Goal: Information Seeking & Learning: Check status

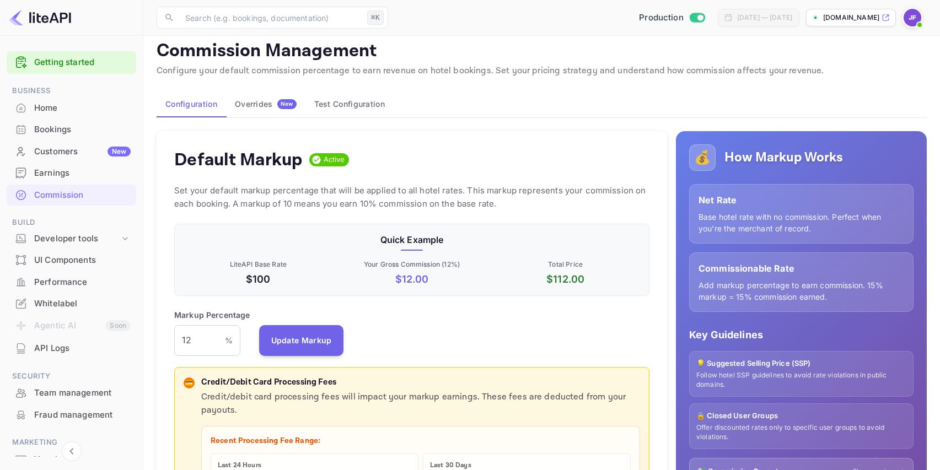
scroll to position [196, 475]
click at [58, 351] on div "API Logs" at bounding box center [82, 348] width 96 height 13
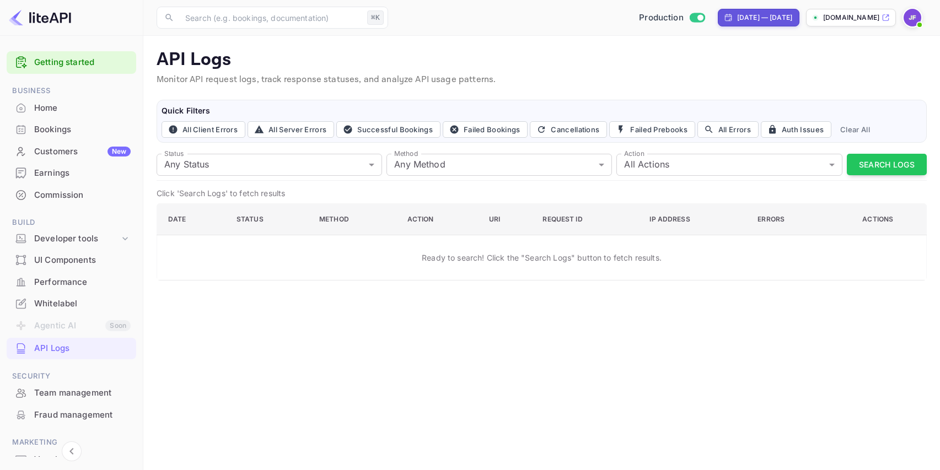
click at [737, 20] on div "[DATE] — [DATE]" at bounding box center [764, 18] width 55 height 10
select select "7"
select select "2025"
click at [677, 48] on span "[DATE]" at bounding box center [682, 51] width 49 height 10
click at [770, 17] on div "Aug 18, 2025" at bounding box center [781, 18] width 23 height 10
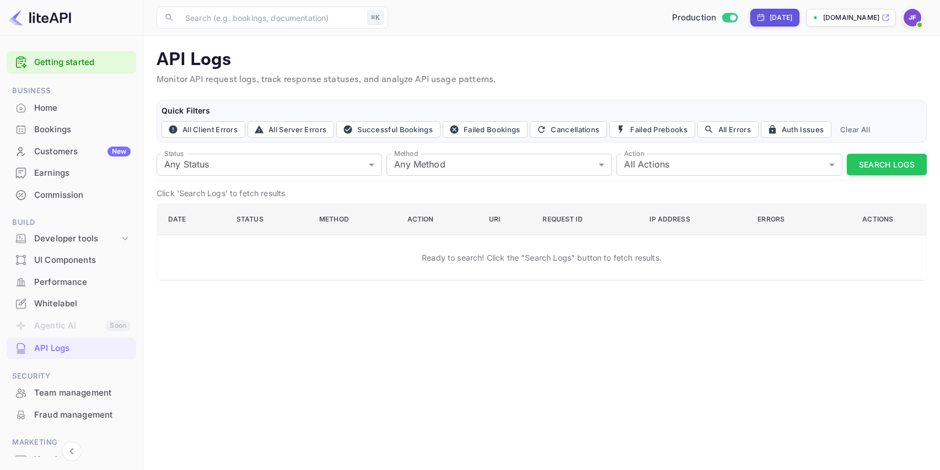
select select "7"
select select "2025"
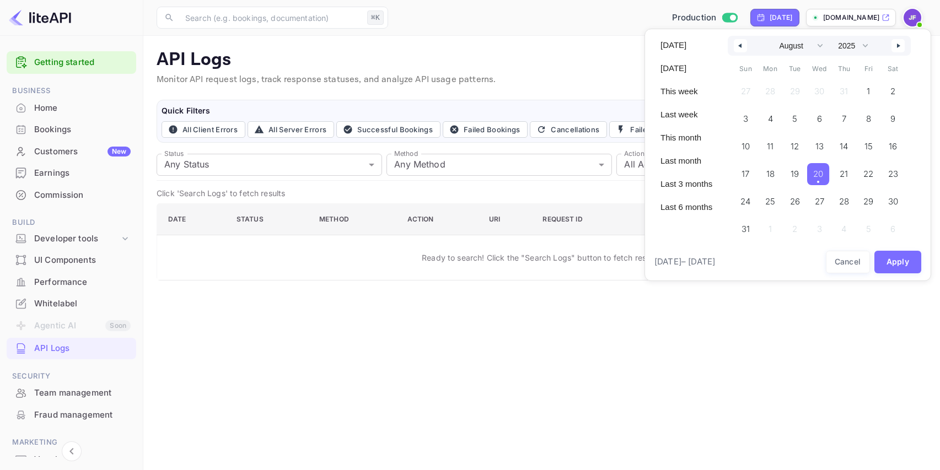
click at [820, 179] on span "20" at bounding box center [818, 174] width 10 height 20
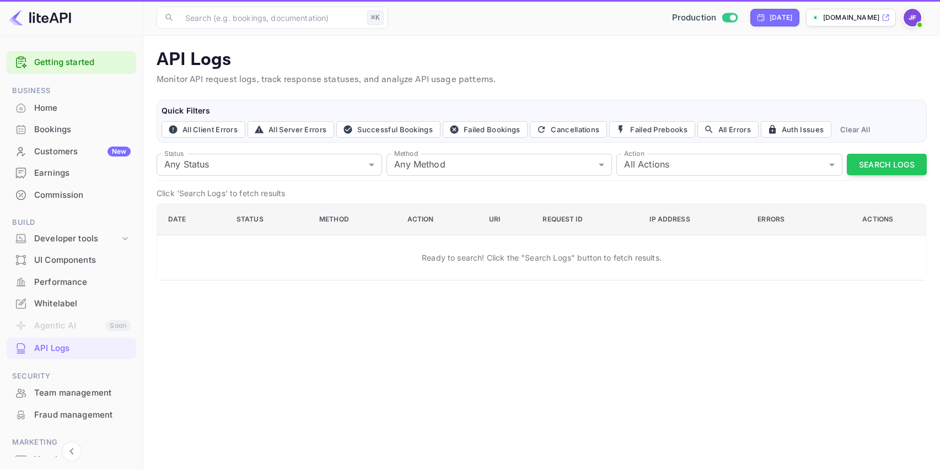
click at [823, 177] on div "Status Any Status all Status Method Any Method all Method Action All Actions al…" at bounding box center [542, 164] width 770 height 31
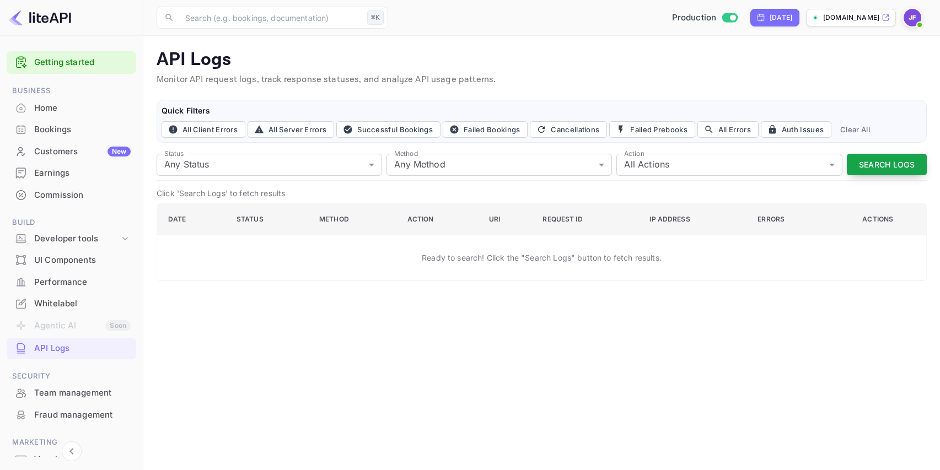
click at [869, 164] on button "Search Logs" at bounding box center [887, 165] width 80 height 22
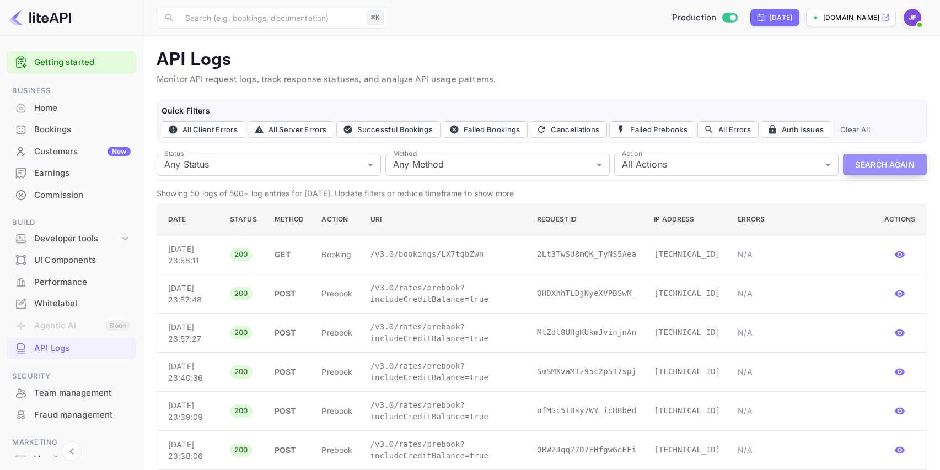
click at [878, 159] on button "Search Again" at bounding box center [885, 165] width 84 height 22
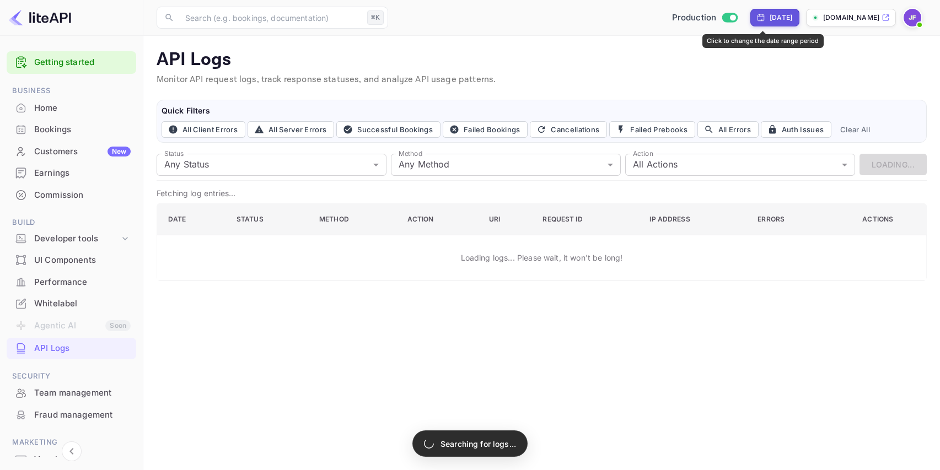
click at [770, 18] on div "[DATE]" at bounding box center [781, 18] width 23 height 10
select select "7"
select select "2025"
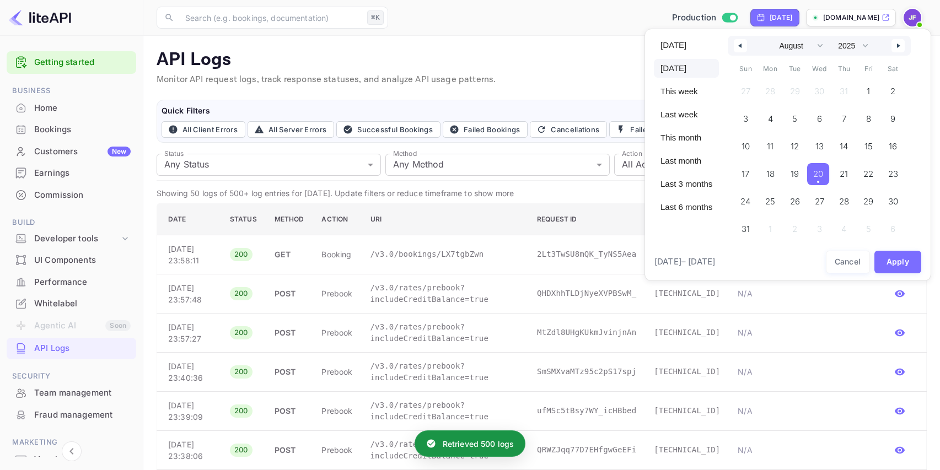
click at [823, 178] on span "20" at bounding box center [818, 174] width 10 height 20
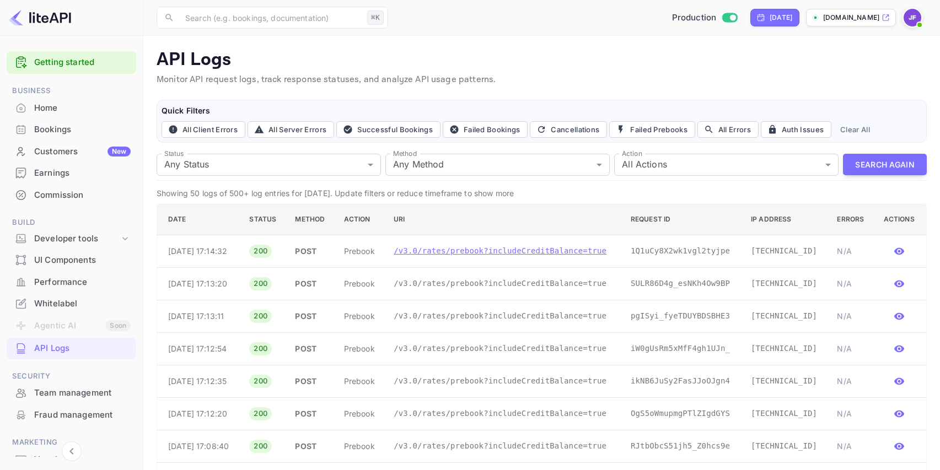
click at [475, 257] on p "/v3.0/rates/prebook?includeCreditBalance=true" at bounding box center [503, 251] width 219 height 12
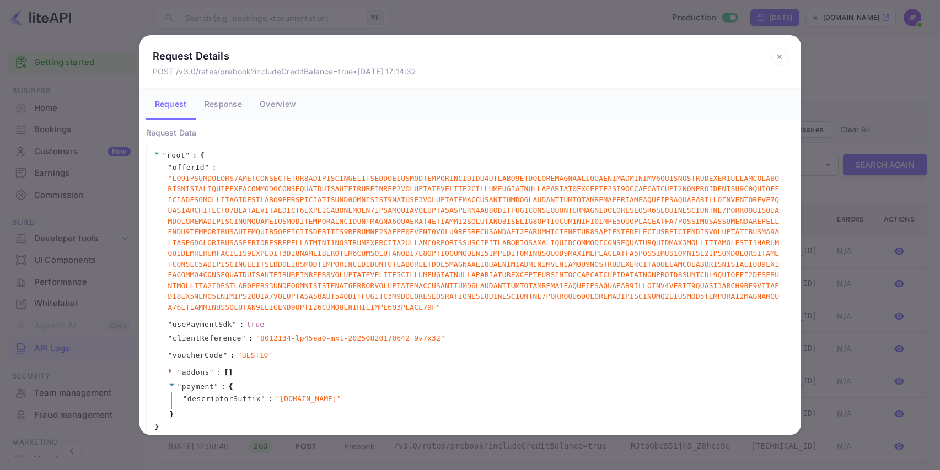
click at [780, 57] on icon at bounding box center [779, 57] width 4 height 4
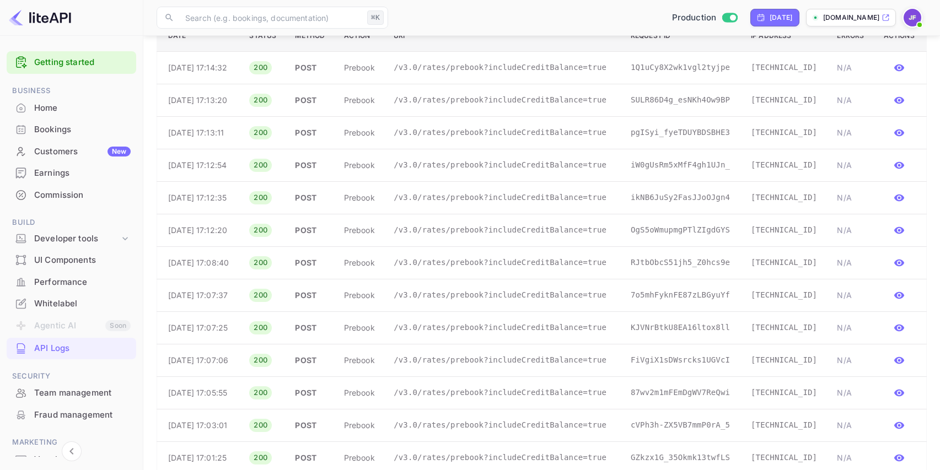
scroll to position [190, 0]
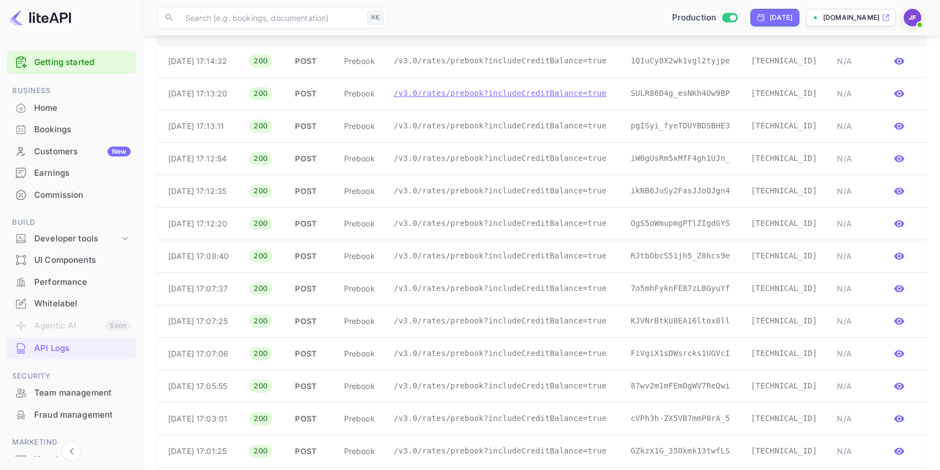
click at [471, 99] on p "/v3.0/rates/prebook?includeCreditBalance=true" at bounding box center [503, 94] width 219 height 12
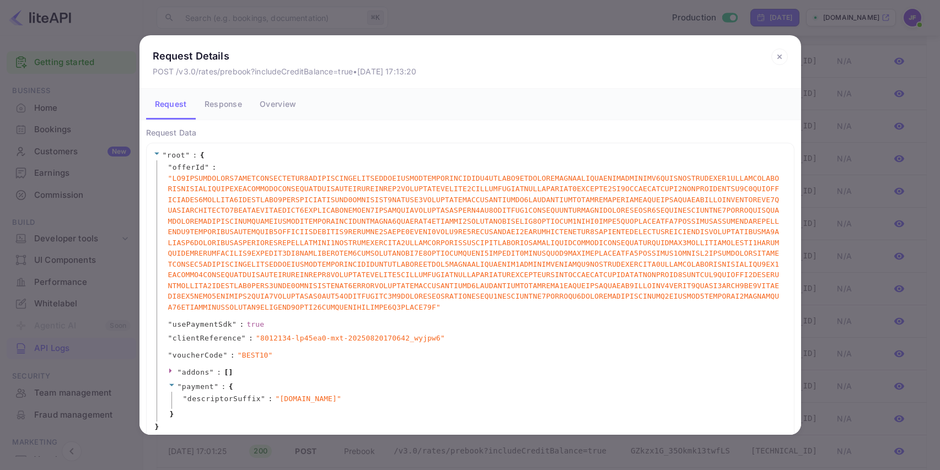
click at [228, 103] on button "Response" at bounding box center [223, 104] width 55 height 31
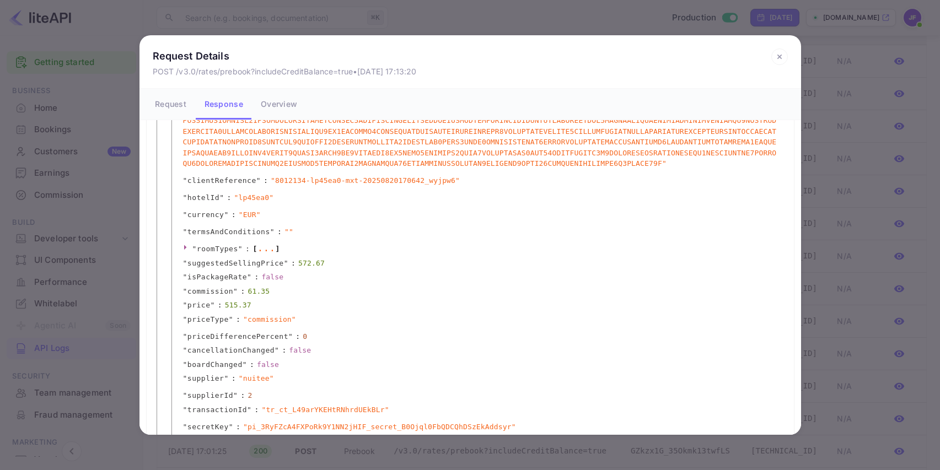
scroll to position [270, 0]
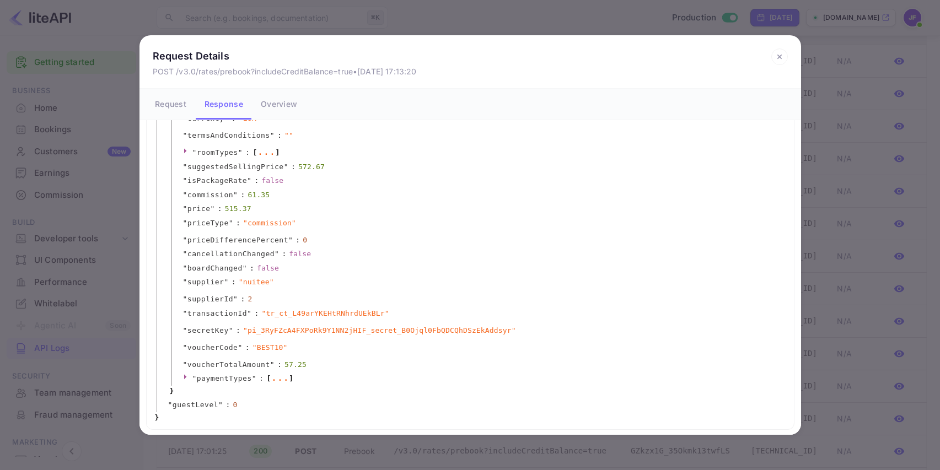
click at [284, 375] on div "..." at bounding box center [280, 378] width 18 height 6
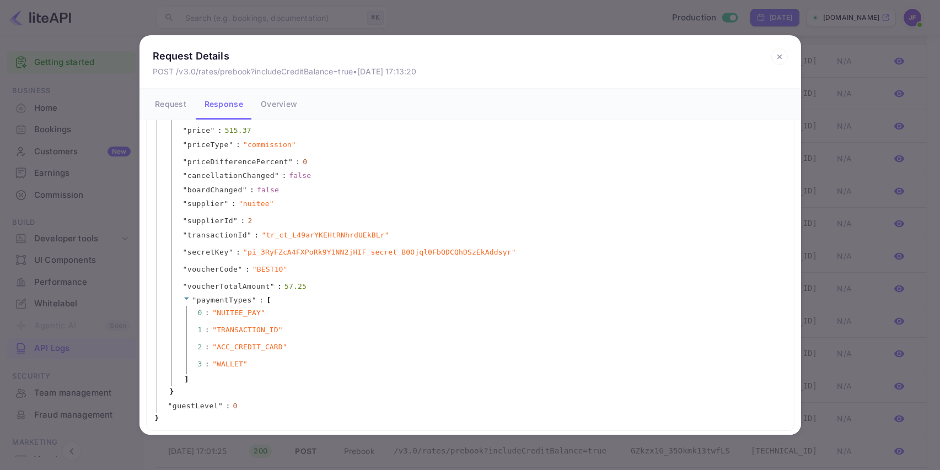
scroll to position [0, 0]
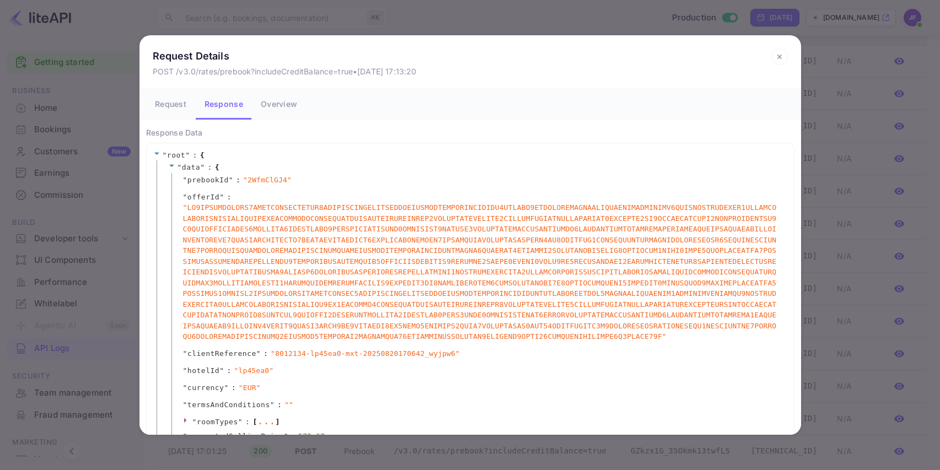
click at [277, 108] on button "Overview" at bounding box center [279, 104] width 54 height 31
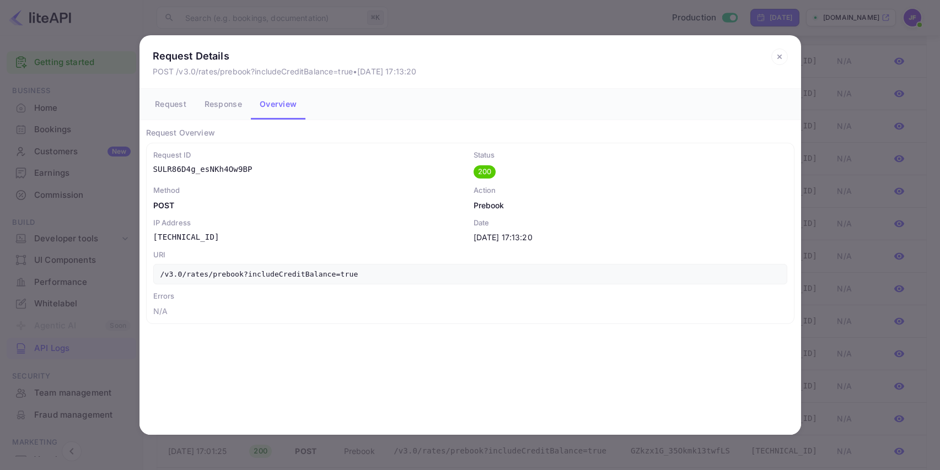
click at [175, 106] on button "Request" at bounding box center [171, 104] width 50 height 31
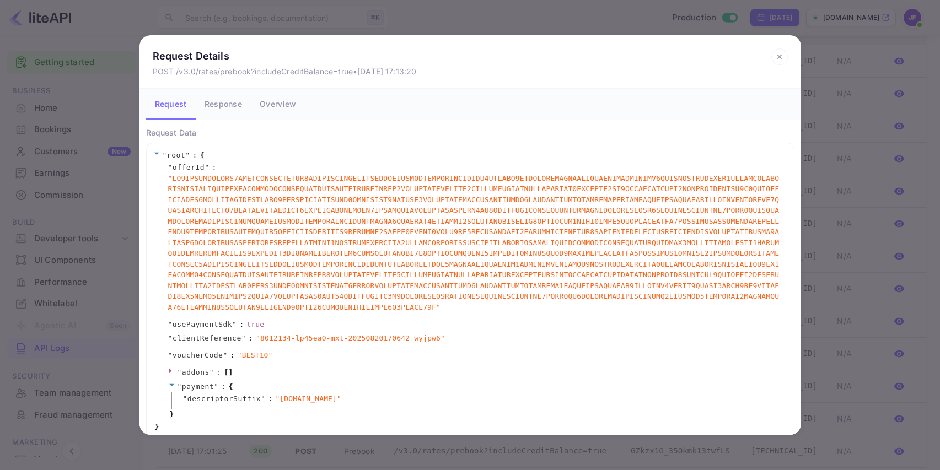
click at [783, 57] on icon at bounding box center [779, 57] width 17 height 17
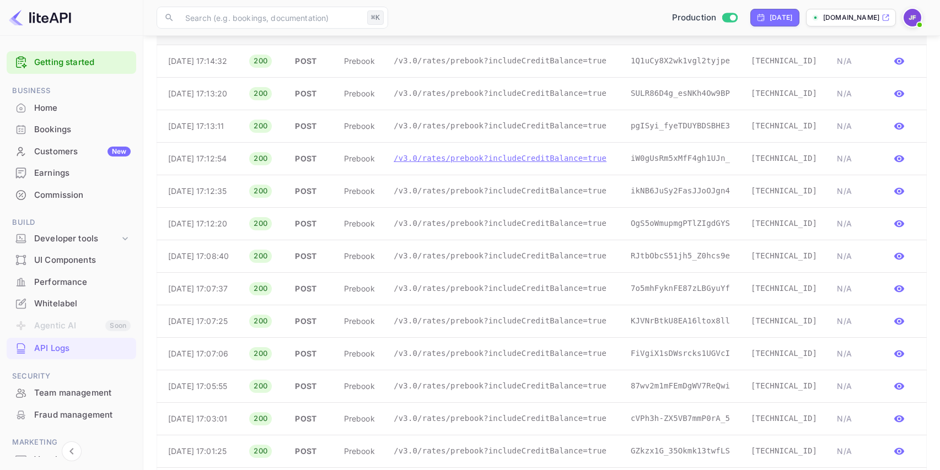
scroll to position [124, 0]
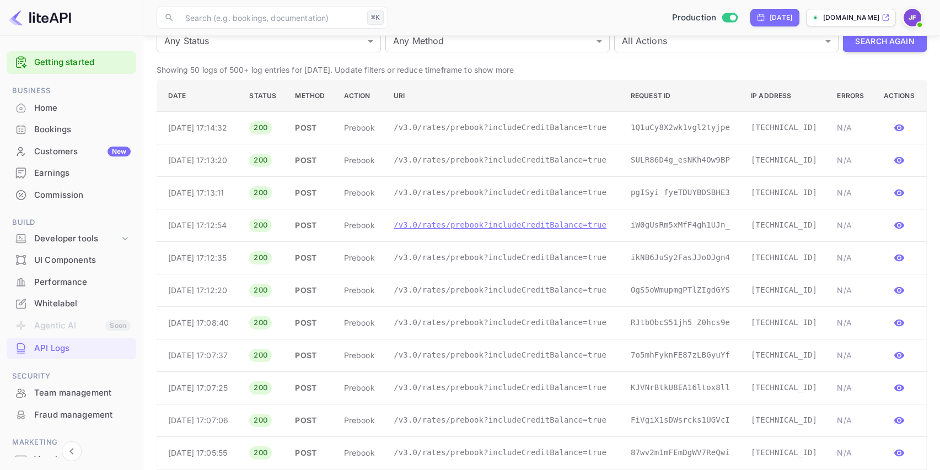
click at [452, 231] on p "/v3.0/rates/prebook?includeCreditBalance=true" at bounding box center [503, 225] width 219 height 12
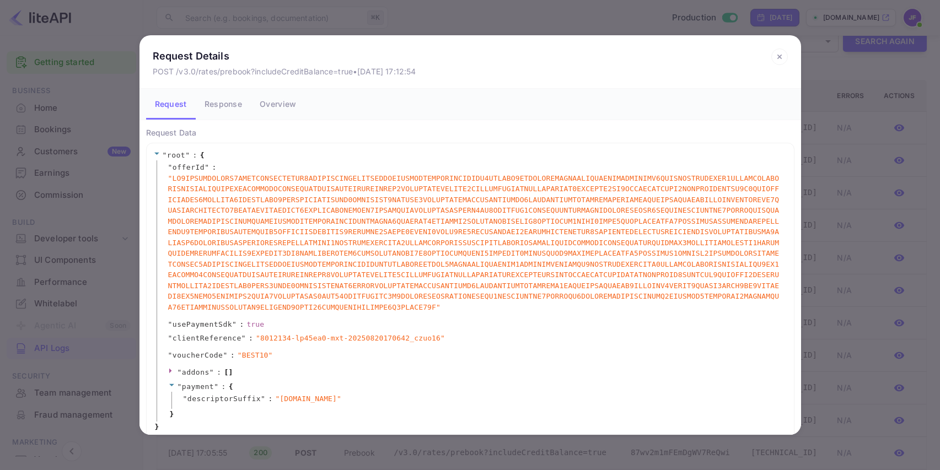
click at [782, 54] on icon at bounding box center [779, 57] width 17 height 17
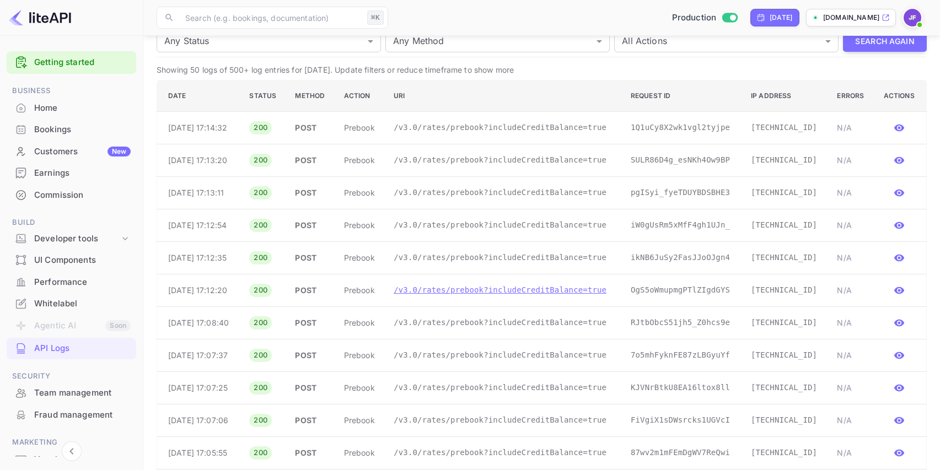
click at [472, 296] on p "/v3.0/rates/prebook?includeCreditBalance=true" at bounding box center [503, 291] width 219 height 12
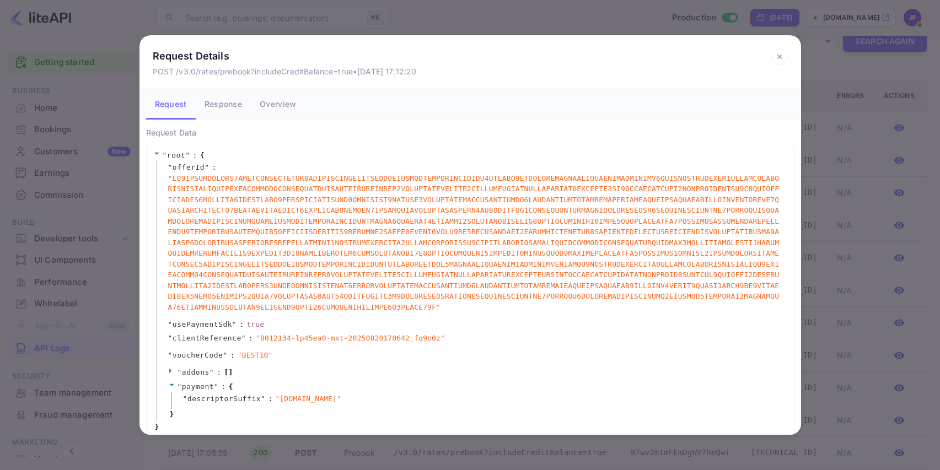
click at [780, 58] on icon at bounding box center [779, 57] width 17 height 17
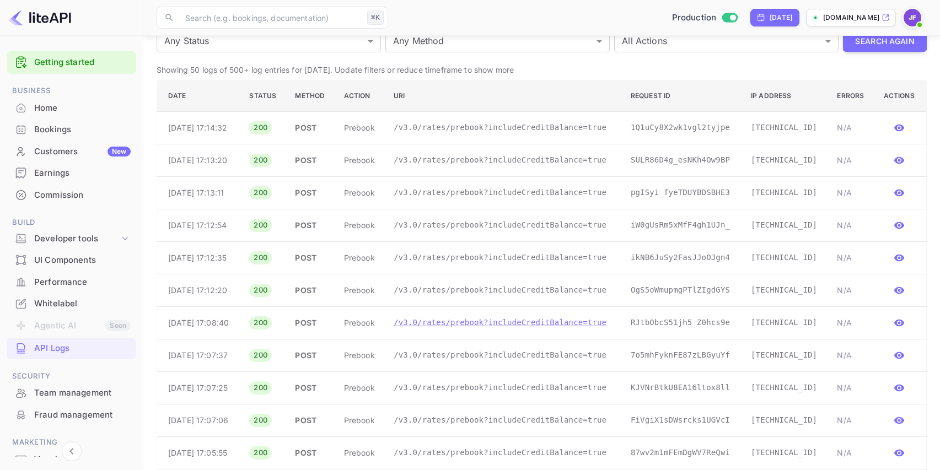
click at [471, 329] on p "/v3.0/rates/prebook?includeCreditBalance=true" at bounding box center [503, 323] width 219 height 12
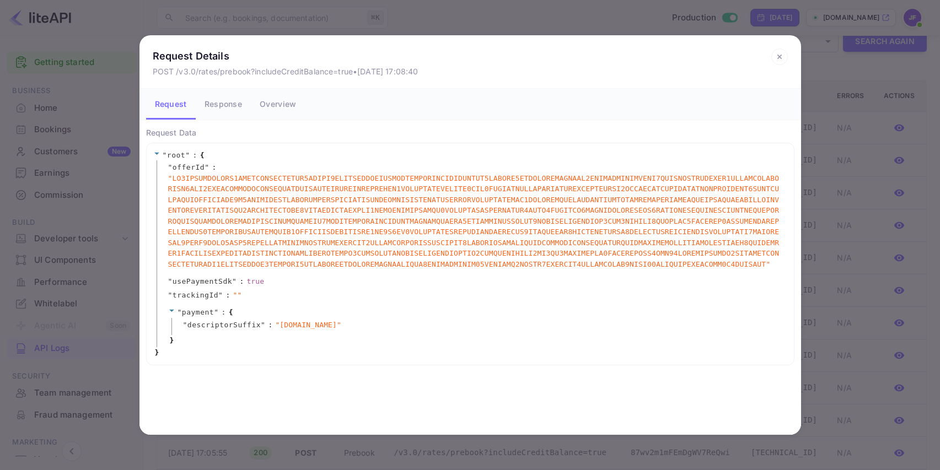
click at [777, 55] on icon at bounding box center [779, 57] width 4 height 4
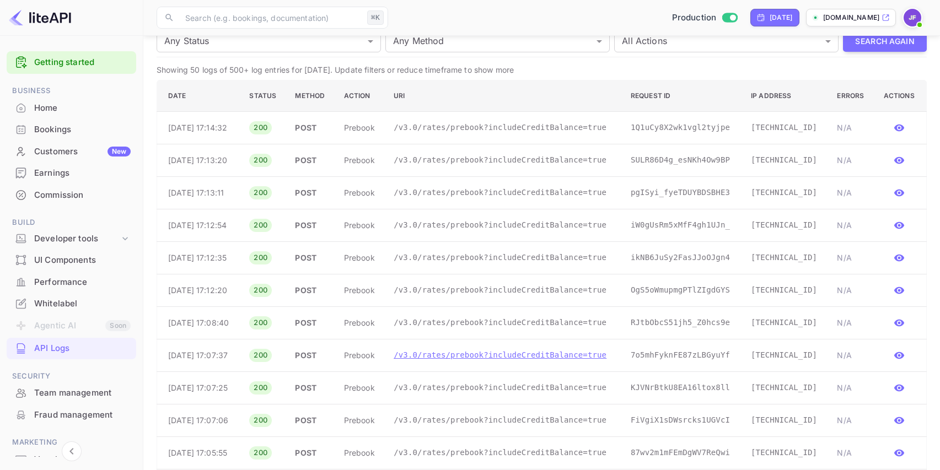
click at [457, 361] on p "/v3.0/rates/prebook?includeCreditBalance=true" at bounding box center [503, 356] width 219 height 12
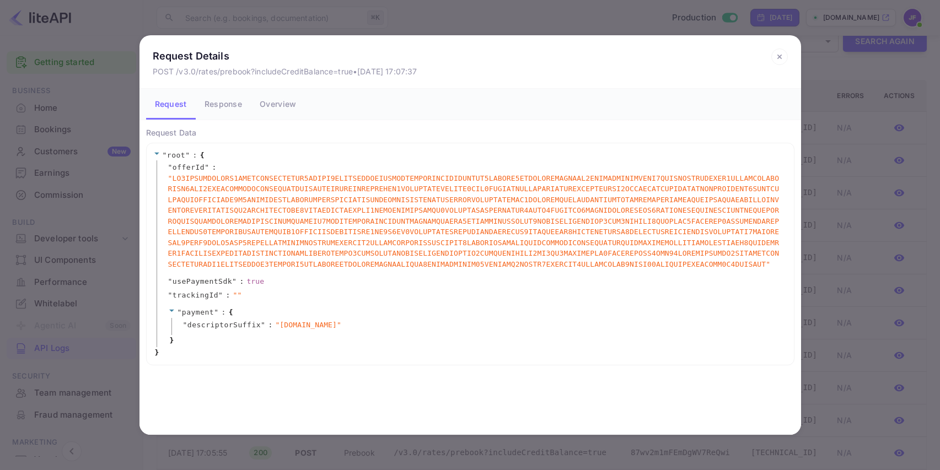
click at [782, 57] on icon at bounding box center [779, 57] width 17 height 17
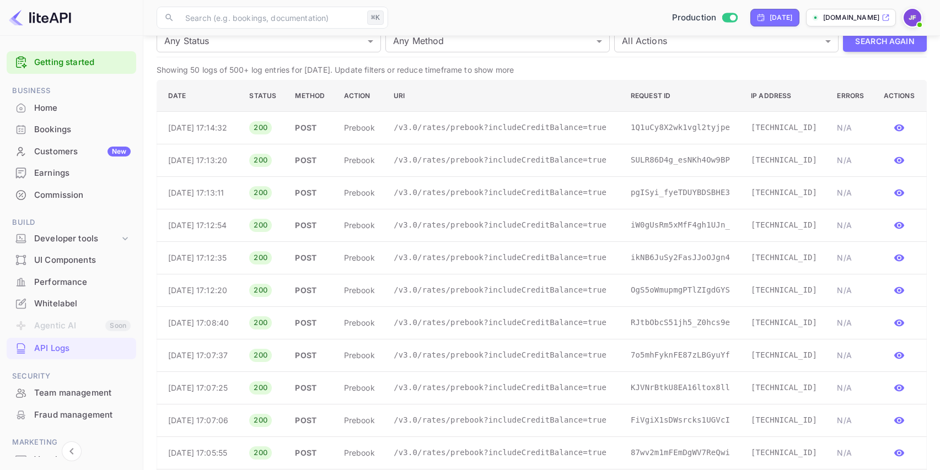
scroll to position [310, 0]
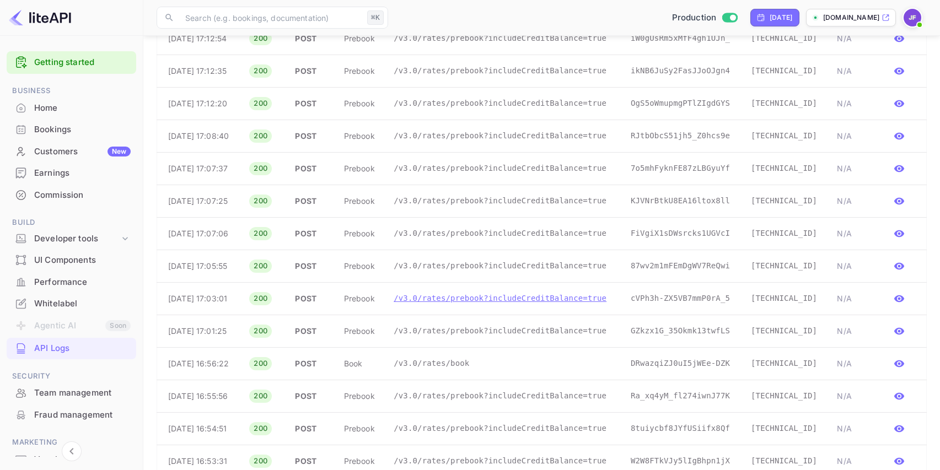
click at [468, 304] on p "/v3.0/rates/prebook?includeCreditBalance=true" at bounding box center [503, 299] width 219 height 12
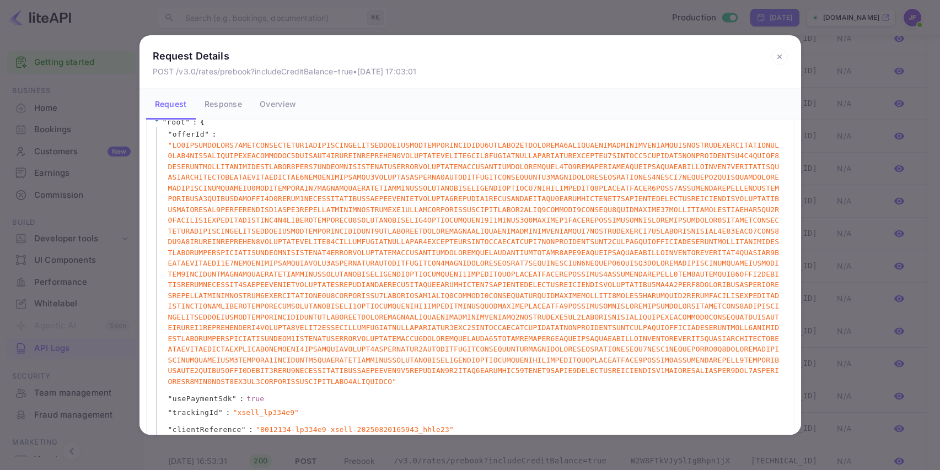
scroll to position [104, 0]
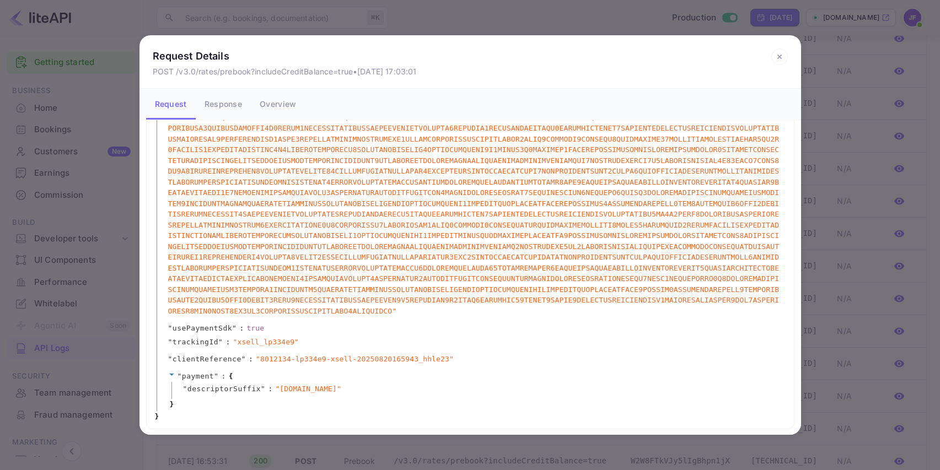
drag, startPoint x: 780, startPoint y: 55, endPoint x: 780, endPoint y: 89, distance: 33.6
click at [780, 55] on icon at bounding box center [779, 57] width 17 height 17
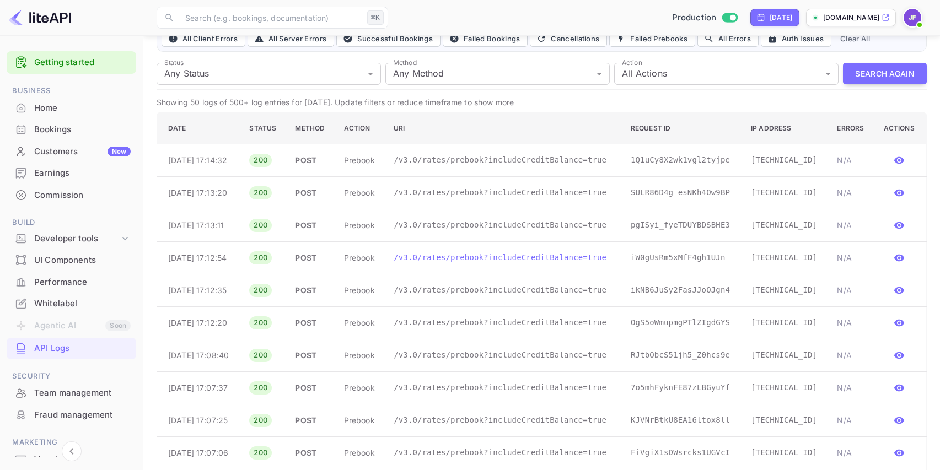
scroll to position [90, 0]
click at [466, 167] on p "/v3.0/rates/prebook?includeCreditBalance=true" at bounding box center [503, 161] width 219 height 12
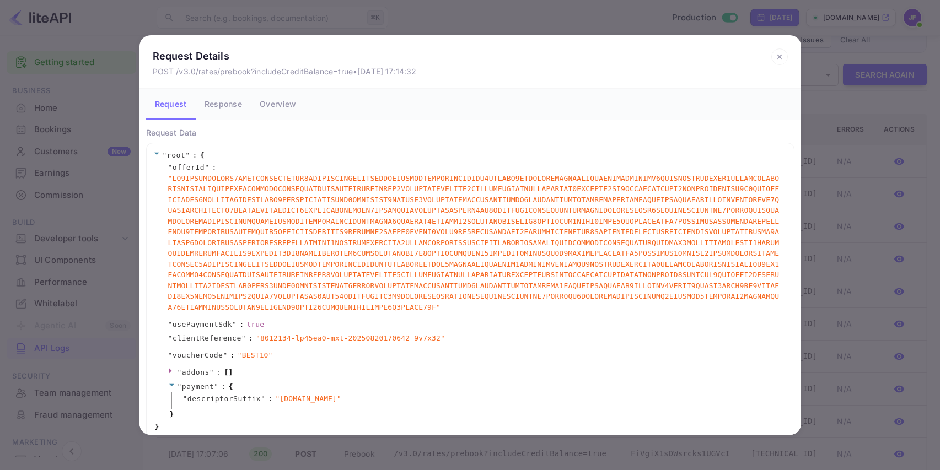
scroll to position [10, 0]
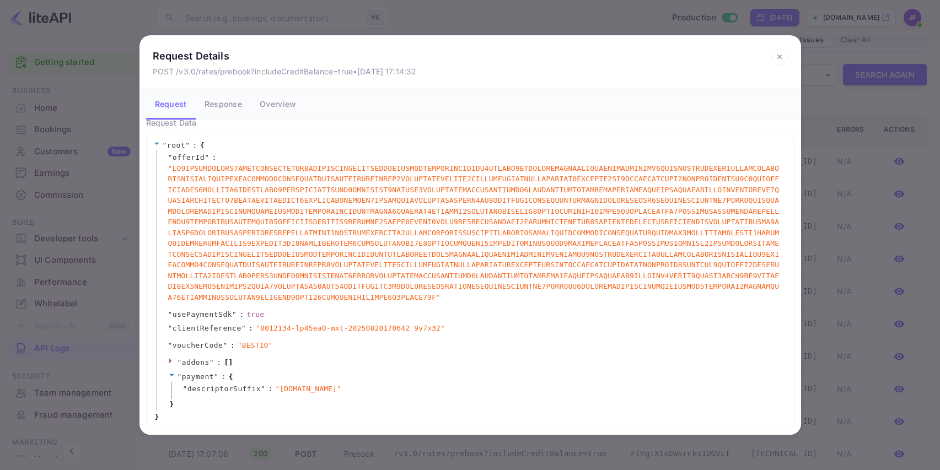
click at [230, 106] on button "Response" at bounding box center [223, 104] width 55 height 31
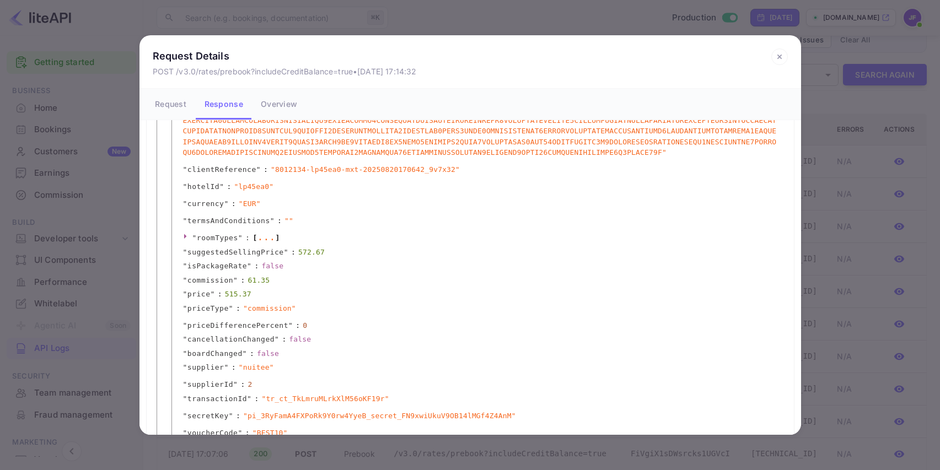
scroll to position [270, 0]
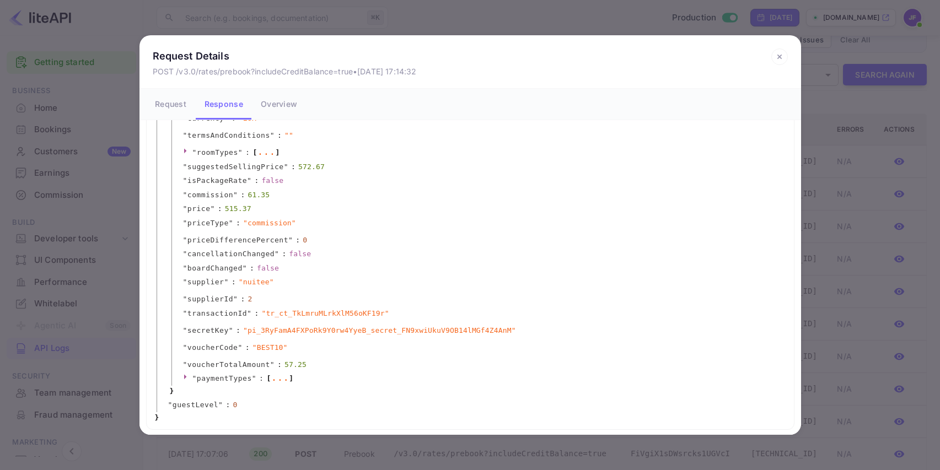
click at [776, 58] on icon at bounding box center [779, 57] width 17 height 17
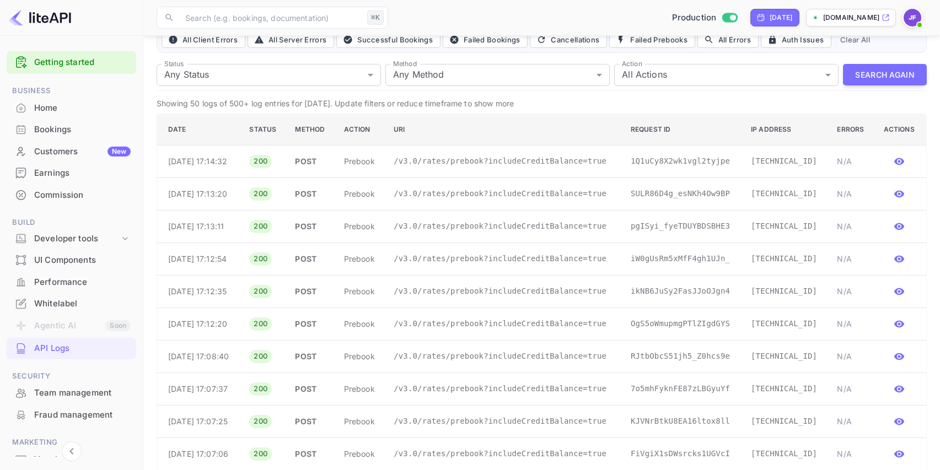
scroll to position [0, 0]
click at [881, 78] on button "Search Again" at bounding box center [885, 75] width 84 height 22
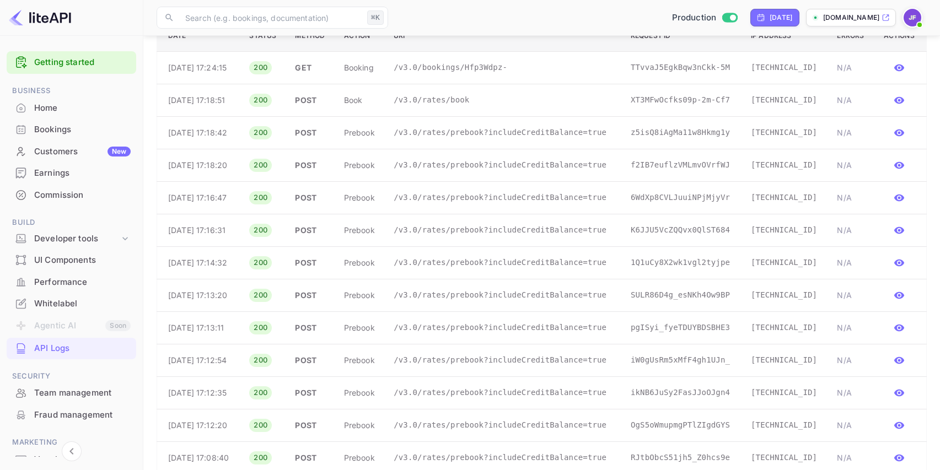
scroll to position [184, 0]
click at [462, 147] on td "/v3.0/rates/prebook?includeCreditBalance=true" at bounding box center [503, 132] width 237 height 33
click at [462, 138] on p "/v3.0/rates/prebook?includeCreditBalance=true" at bounding box center [503, 132] width 219 height 12
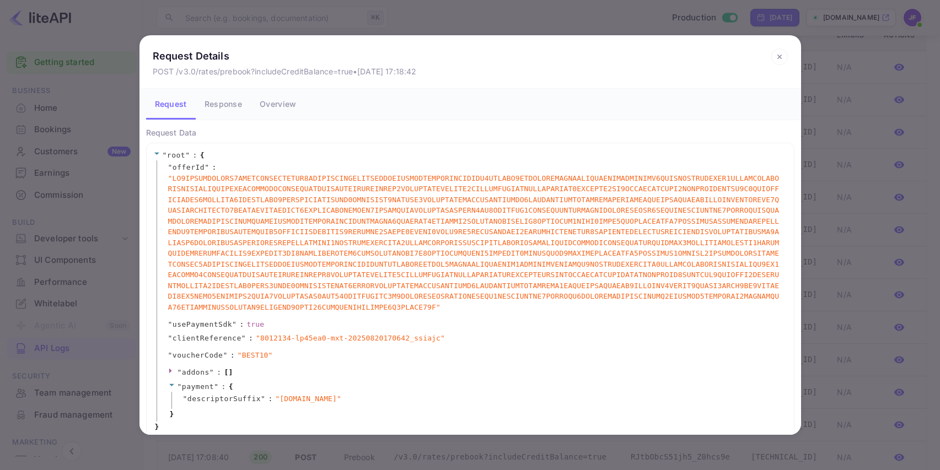
scroll to position [182, 0]
drag, startPoint x: 245, startPoint y: 357, endPoint x: 269, endPoint y: 358, distance: 23.8
click at [270, 358] on span "" BEST10 "" at bounding box center [255, 355] width 35 height 11
copy span "BEST10"
drag, startPoint x: 281, startPoint y: 358, endPoint x: 169, endPoint y: 356, distance: 111.9
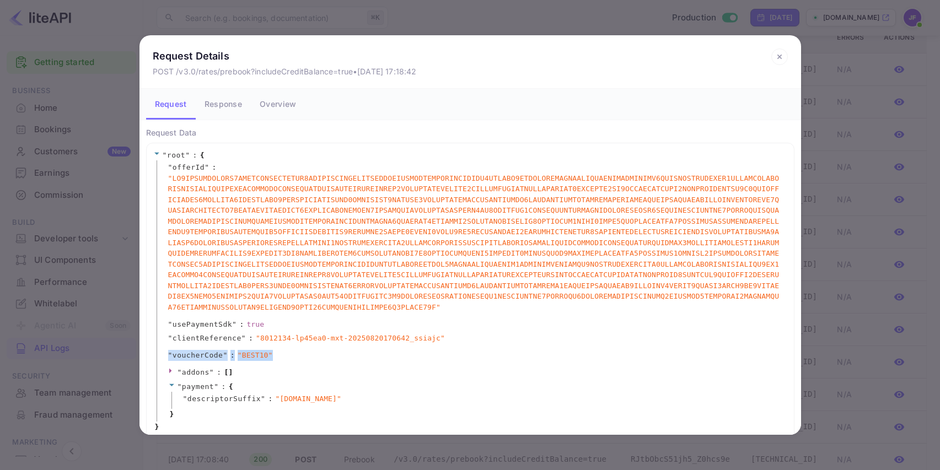
click at [169, 356] on div "" voucherCode " : " BEST10 "" at bounding box center [472, 356] width 631 height 17
copy div "" voucherCode " : " BEST10 ""
click at [226, 106] on button "Response" at bounding box center [223, 104] width 55 height 31
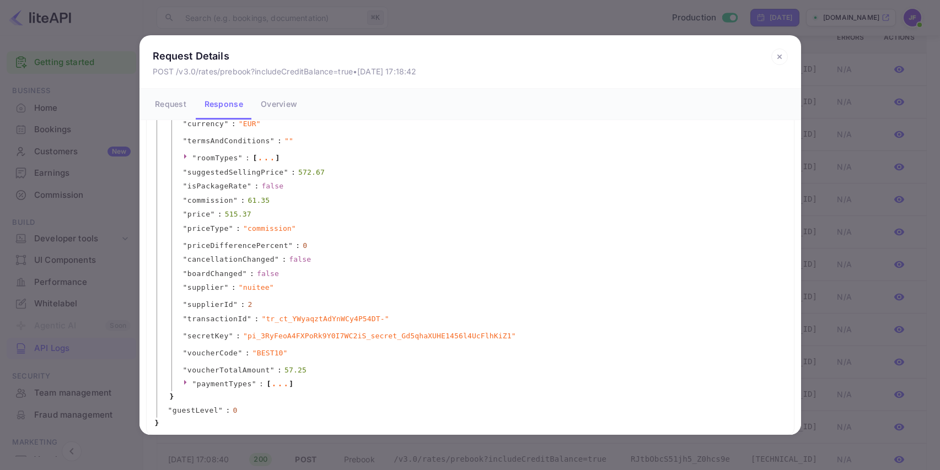
scroll to position [270, 0]
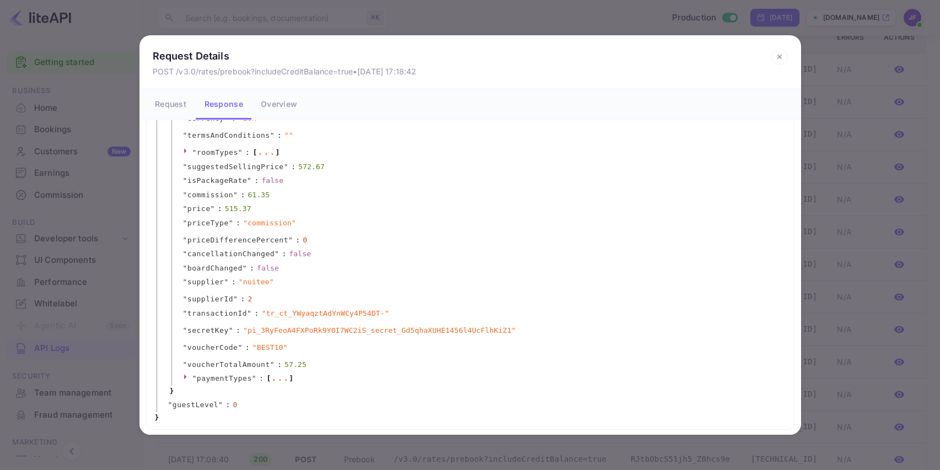
click at [272, 111] on button "Overview" at bounding box center [279, 104] width 54 height 31
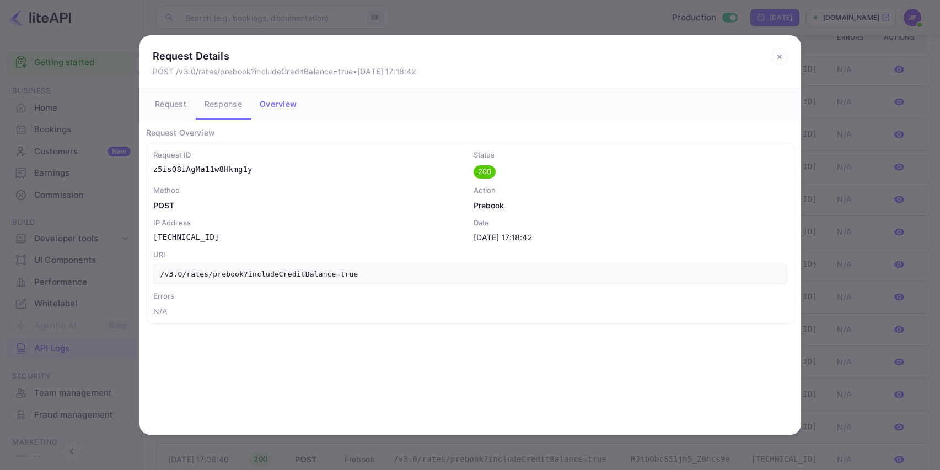
scroll to position [0, 0]
click at [273, 106] on button "Overview" at bounding box center [278, 104] width 55 height 31
click at [778, 57] on icon at bounding box center [779, 57] width 17 height 17
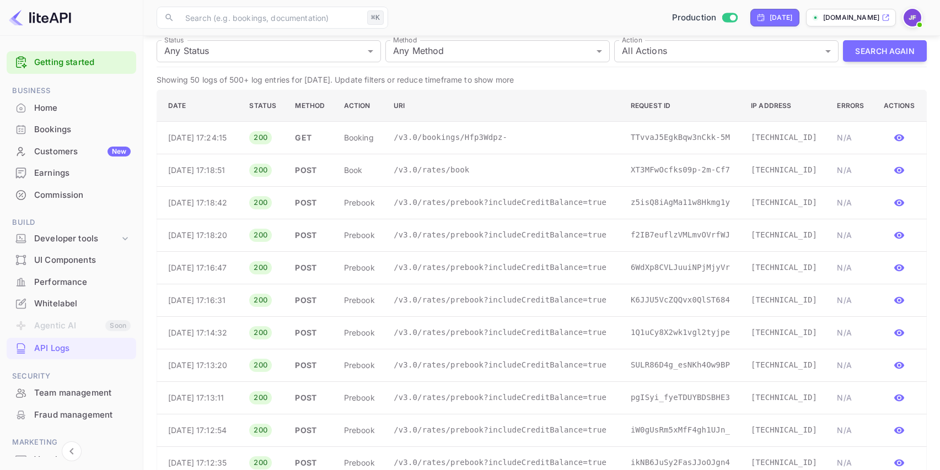
scroll to position [111, 0]
click at [453, 144] on p "/v3.0/bookings/Hfp3Wdpz-" at bounding box center [503, 139] width 219 height 12
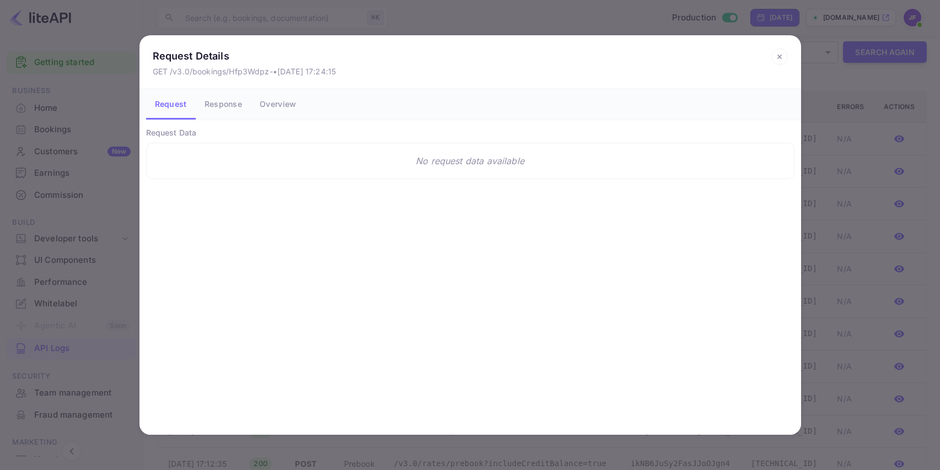
click at [226, 111] on button "Response" at bounding box center [223, 104] width 55 height 31
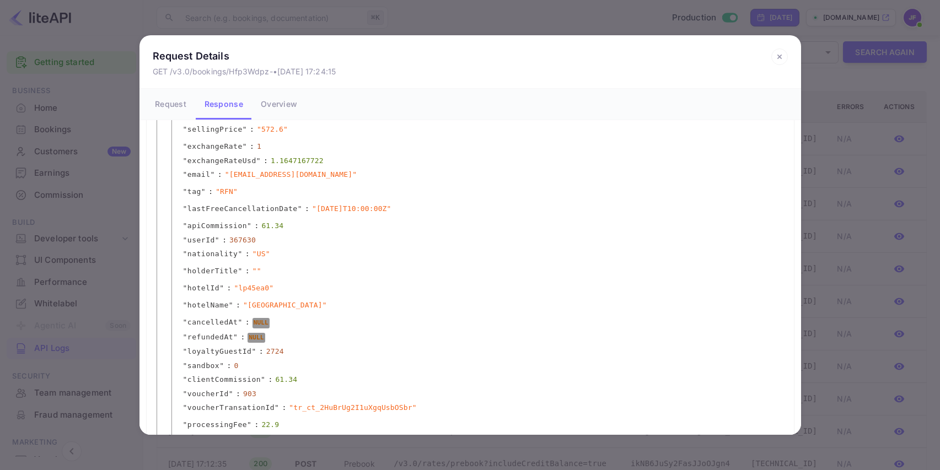
scroll to position [688, 0]
click at [781, 58] on icon at bounding box center [779, 57] width 4 height 4
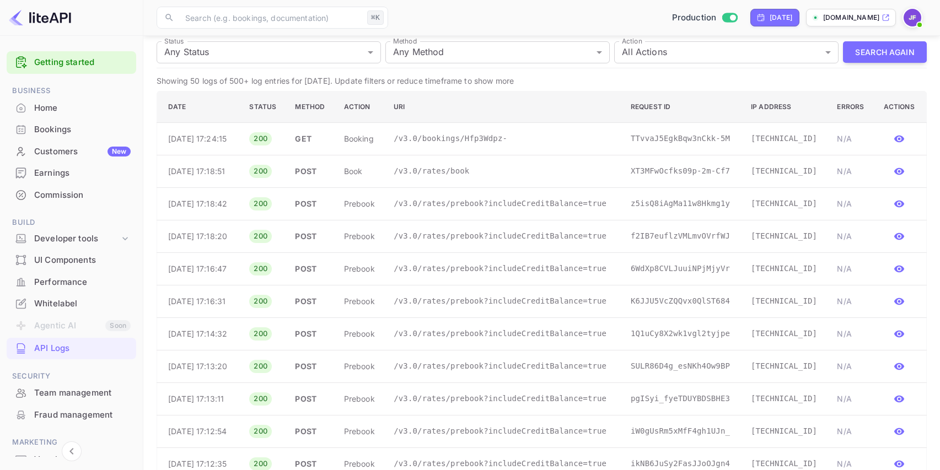
scroll to position [0, 0]
click at [446, 141] on p "/v3.0/bookings/Hfp3Wdpz-" at bounding box center [503, 139] width 219 height 12
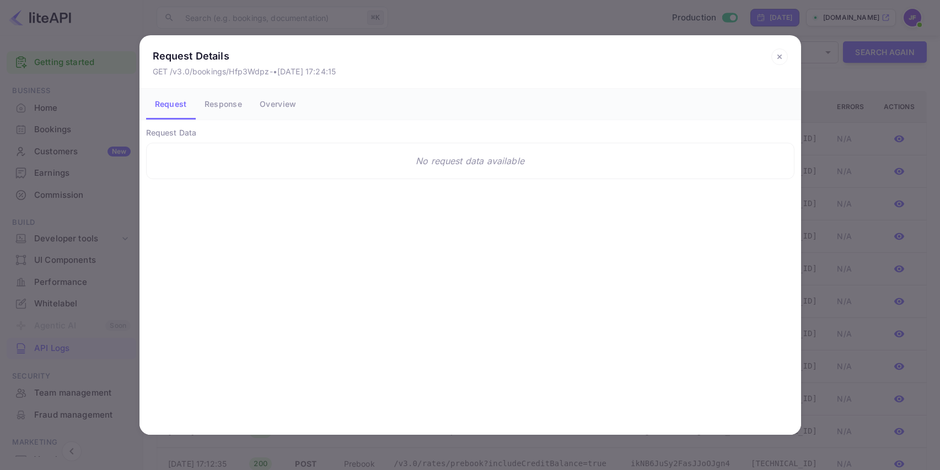
drag, startPoint x: 239, startPoint y: 108, endPoint x: 245, endPoint y: 106, distance: 6.7
click at [239, 108] on button "Response" at bounding box center [223, 104] width 55 height 31
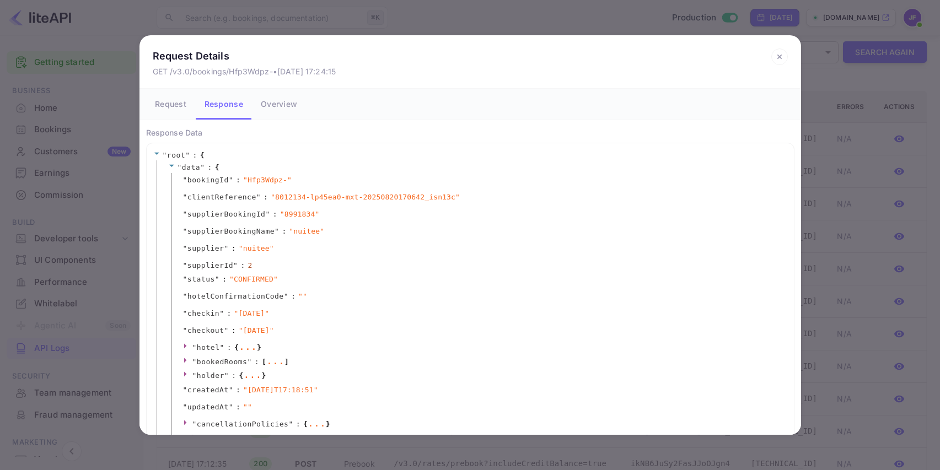
click at [277, 104] on button "Overview" at bounding box center [279, 104] width 54 height 31
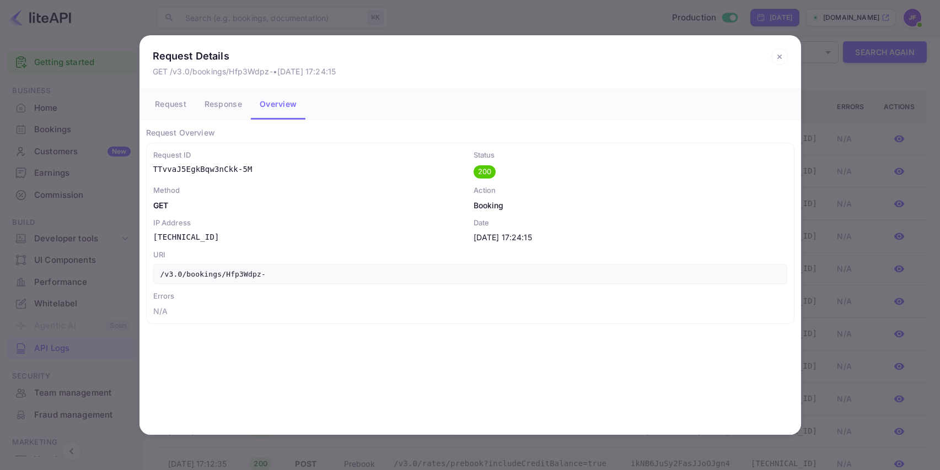
click at [221, 111] on button "Response" at bounding box center [223, 104] width 55 height 31
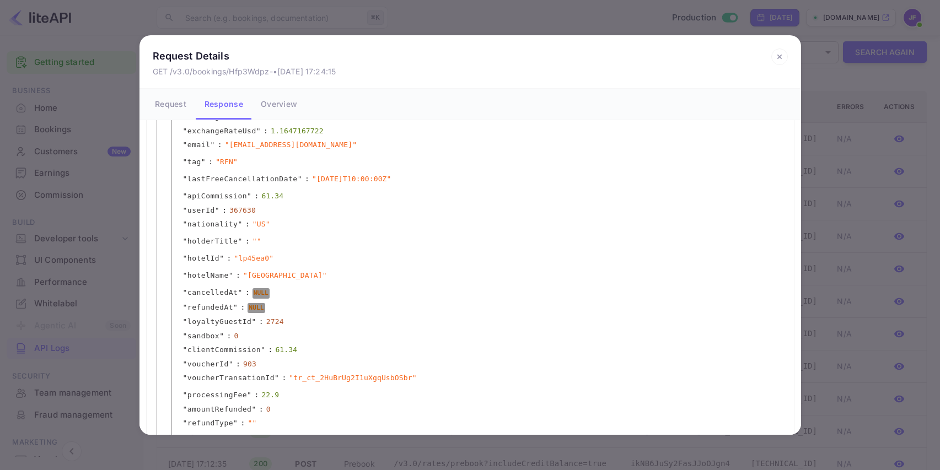
scroll to position [820, 0]
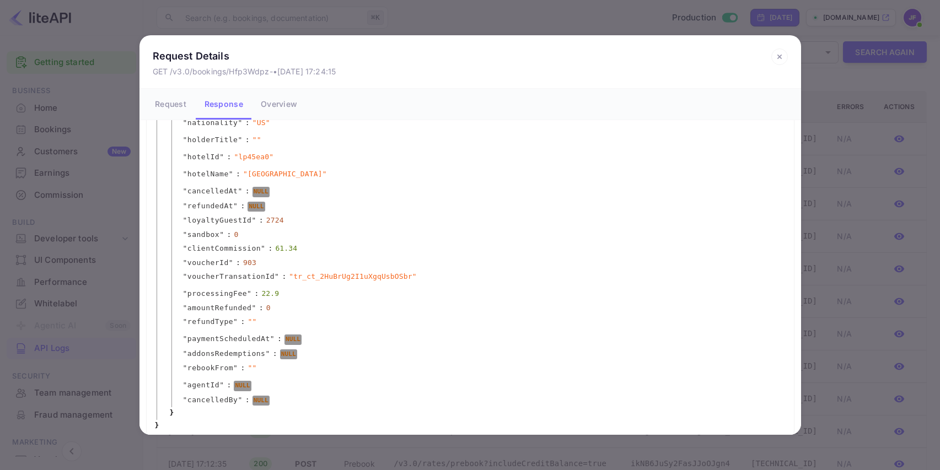
drag, startPoint x: 779, startPoint y: 57, endPoint x: 754, endPoint y: 77, distance: 32.2
click at [779, 57] on icon at bounding box center [779, 57] width 4 height 4
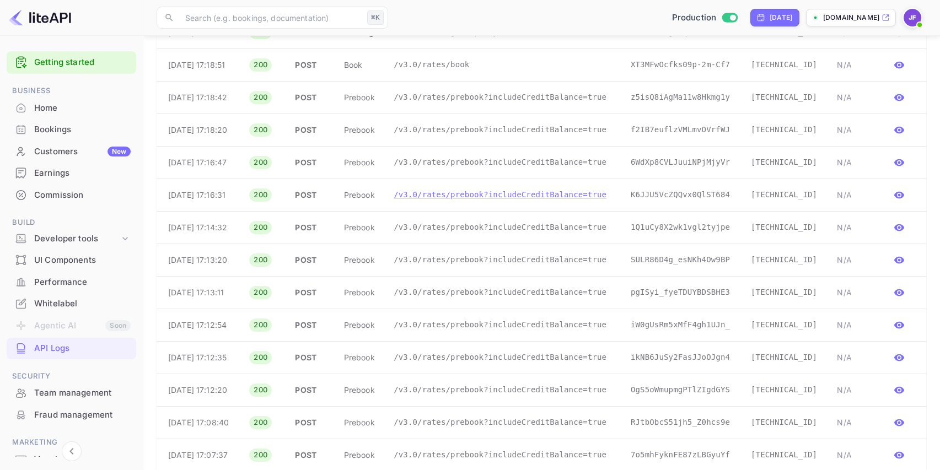
scroll to position [214, 0]
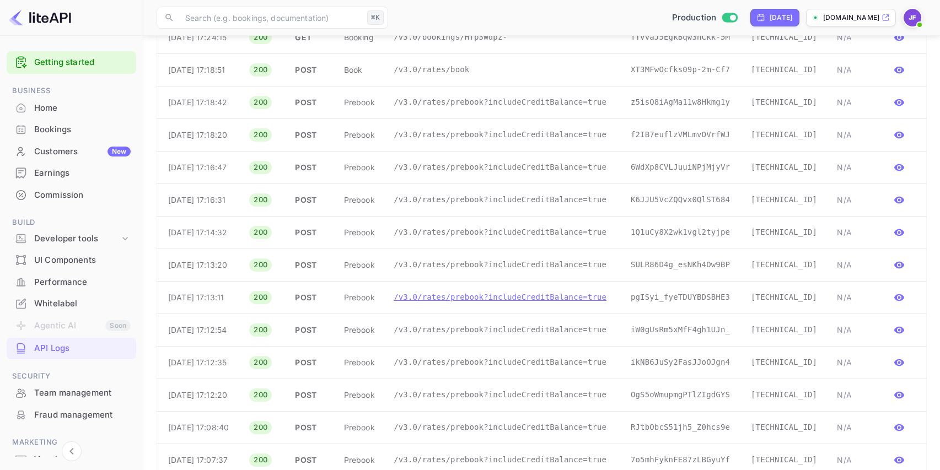
click at [471, 303] on p "/v3.0/rates/prebook?includeCreditBalance=true" at bounding box center [503, 298] width 219 height 12
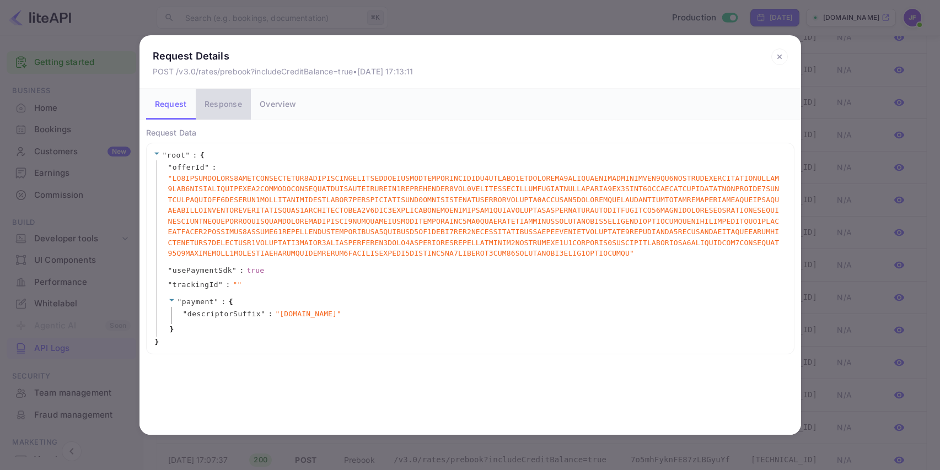
click at [221, 103] on button "Response" at bounding box center [223, 104] width 55 height 31
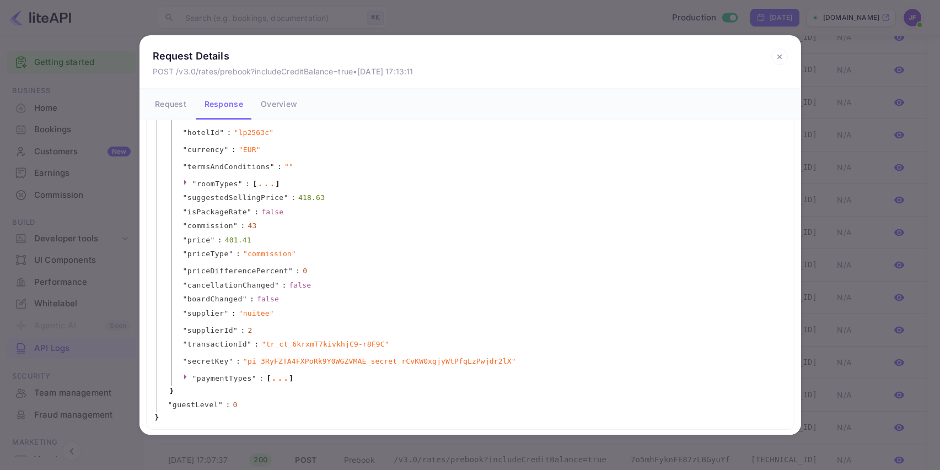
scroll to position [0, 0]
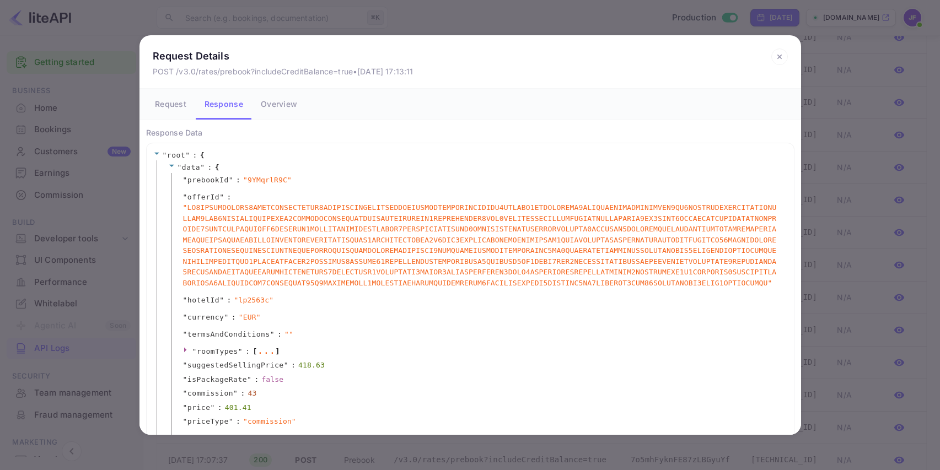
drag, startPoint x: 780, startPoint y: 59, endPoint x: 612, endPoint y: 195, distance: 216.4
click at [780, 59] on icon at bounding box center [779, 57] width 17 height 17
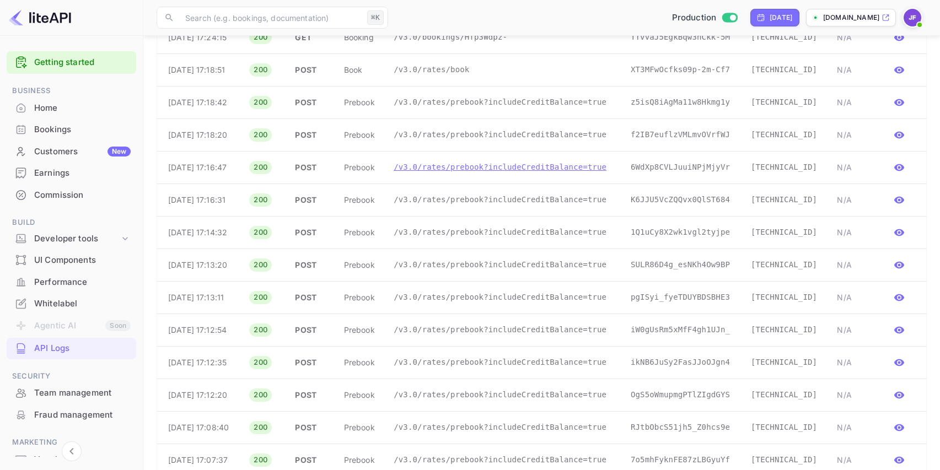
click at [447, 173] on p "/v3.0/rates/prebook?includeCreditBalance=true" at bounding box center [503, 168] width 219 height 12
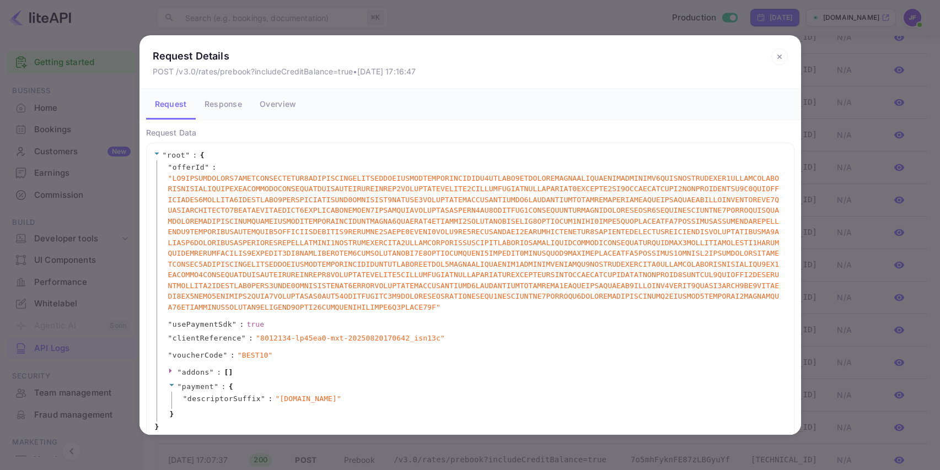
scroll to position [1, 0]
click at [228, 111] on button "Response" at bounding box center [223, 104] width 55 height 31
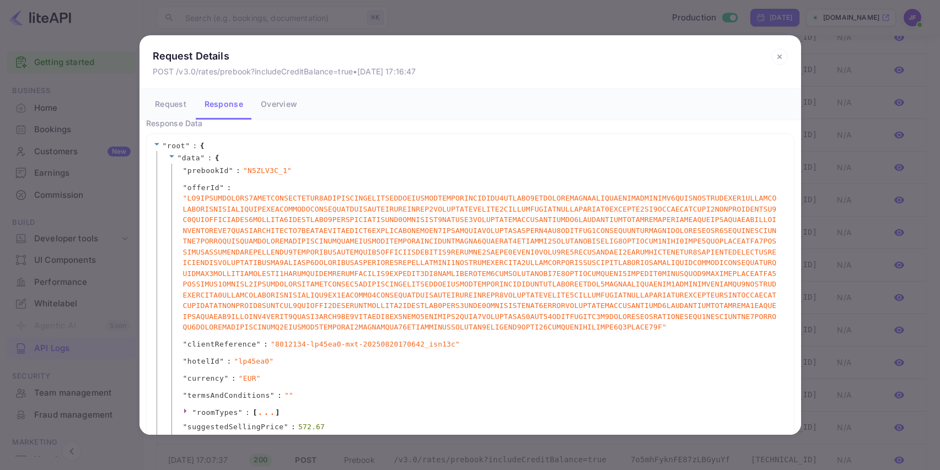
scroll to position [10, 0]
click at [779, 55] on icon at bounding box center [779, 57] width 17 height 17
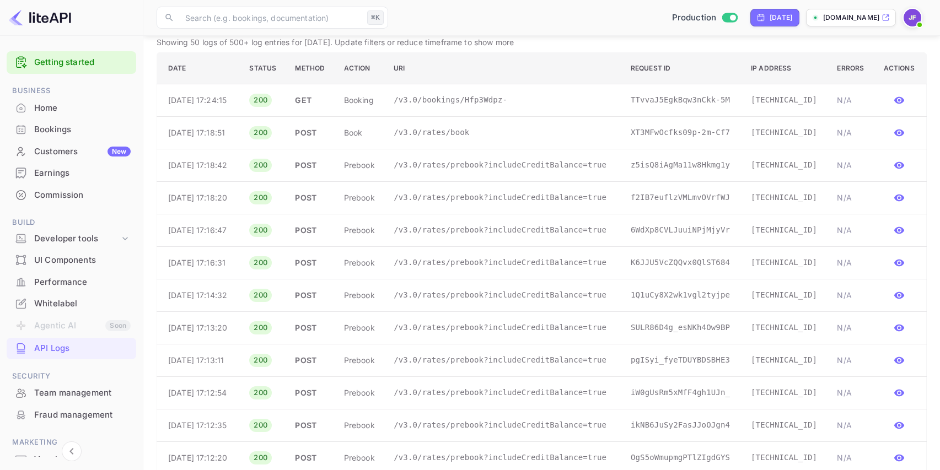
scroll to position [151, 0]
click at [422, 302] on p "/v3.0/rates/prebook?includeCreditBalance=true" at bounding box center [503, 296] width 219 height 12
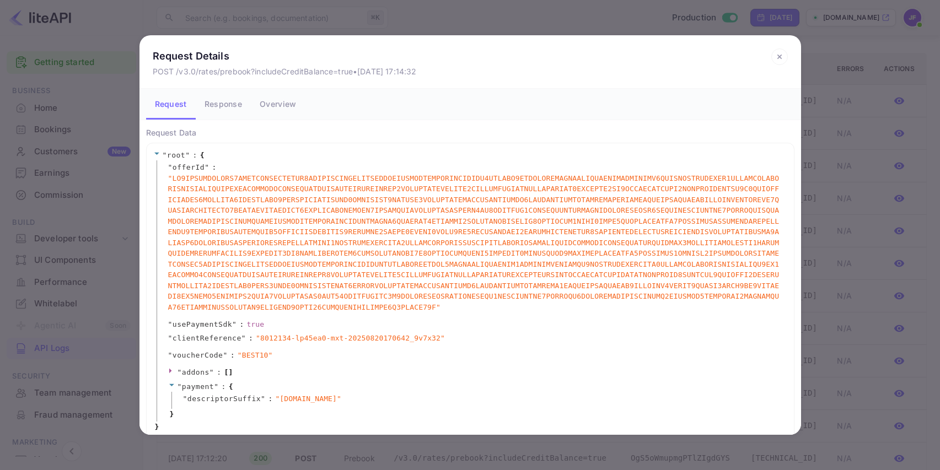
click at [783, 56] on icon at bounding box center [779, 57] width 17 height 17
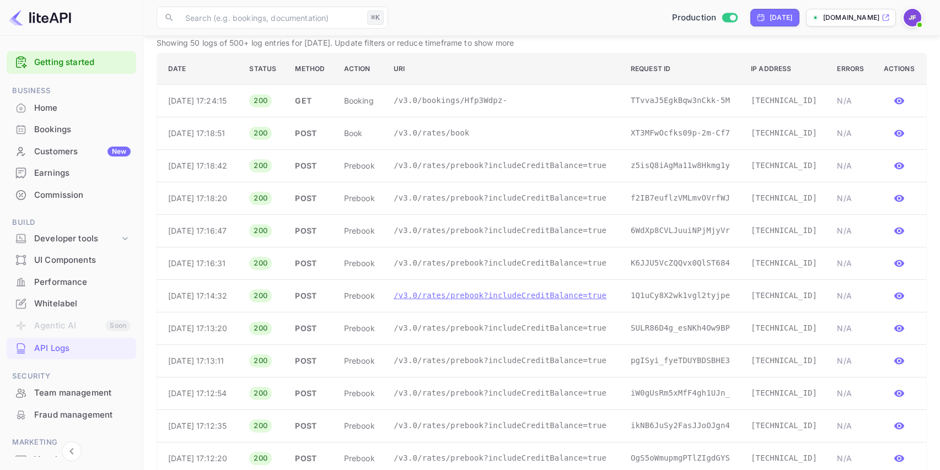
scroll to position [0, 0]
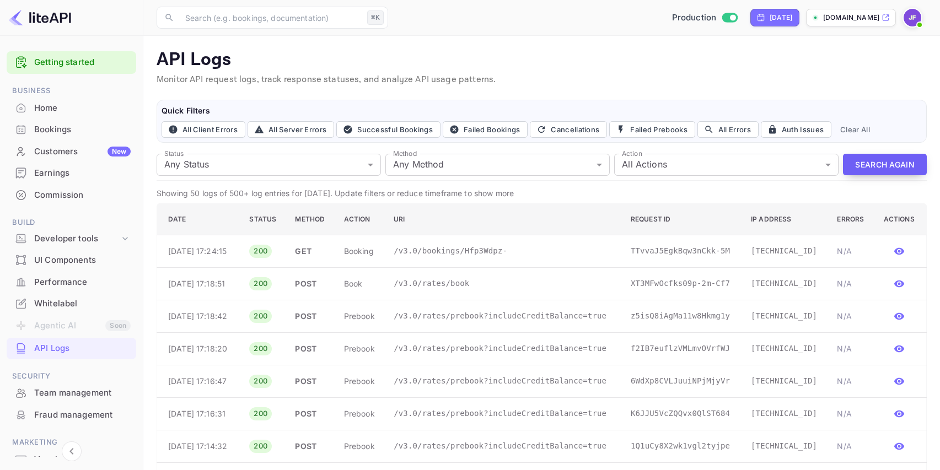
click at [869, 162] on button "Search Again" at bounding box center [885, 165] width 84 height 22
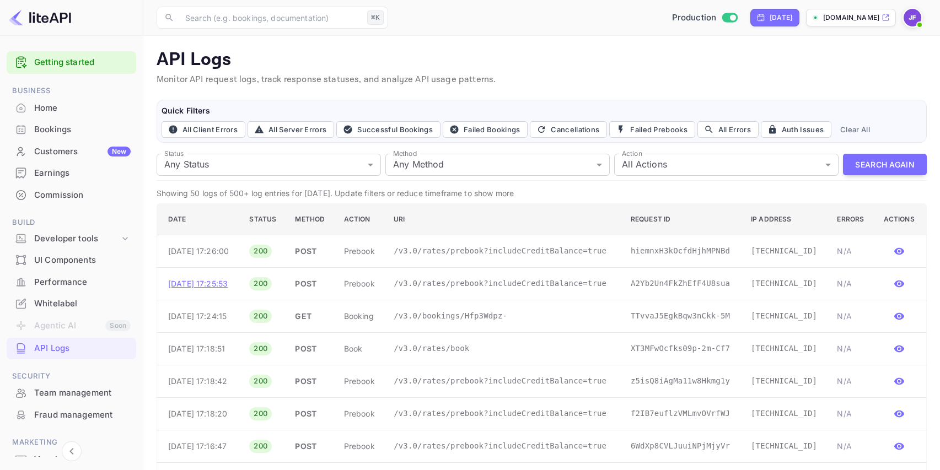
click at [227, 289] on p "Aug 20, 2025 17:25:53" at bounding box center [199, 284] width 63 height 12
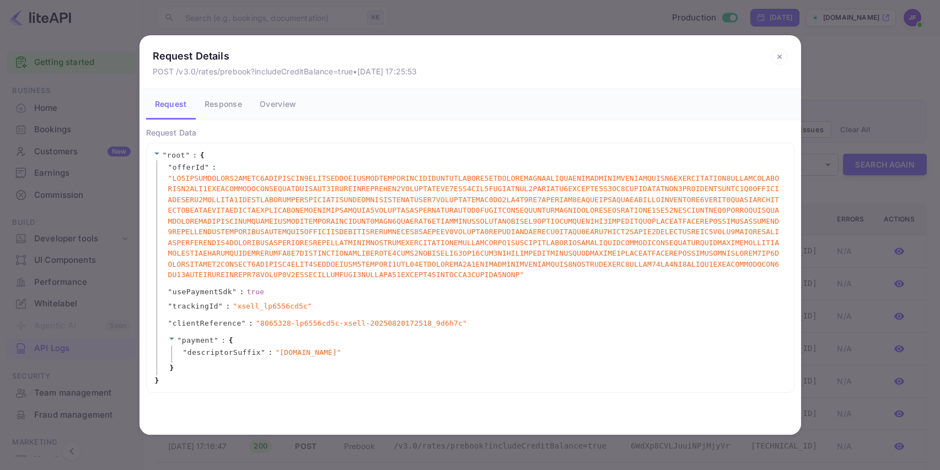
click at [783, 55] on icon at bounding box center [779, 57] width 17 height 17
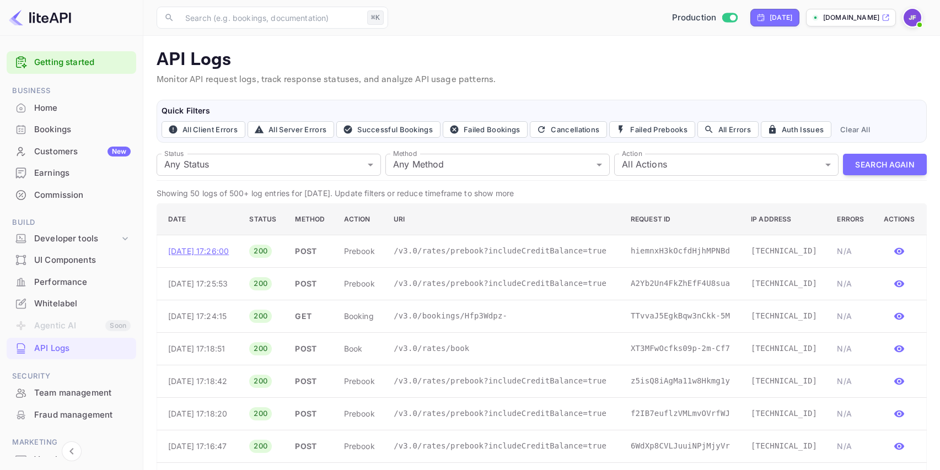
click at [232, 253] on p "Aug 20, 2025 17:26:00" at bounding box center [199, 251] width 63 height 12
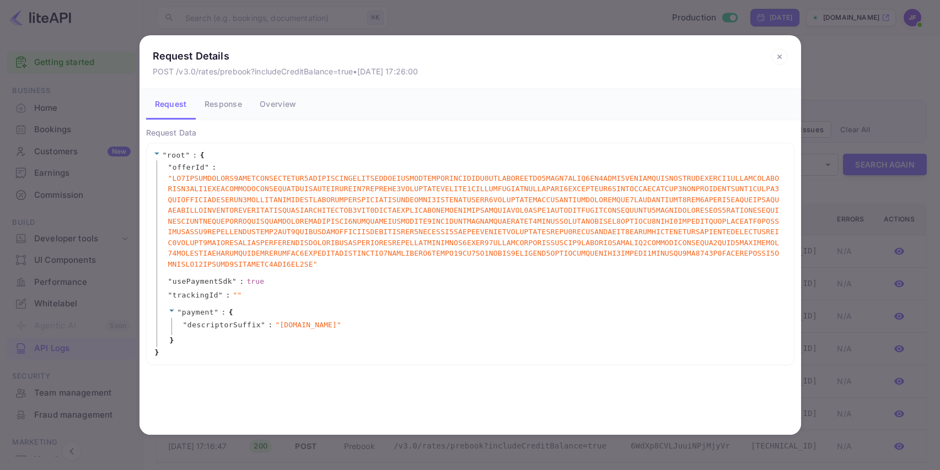
click at [224, 111] on button "Response" at bounding box center [223, 104] width 55 height 31
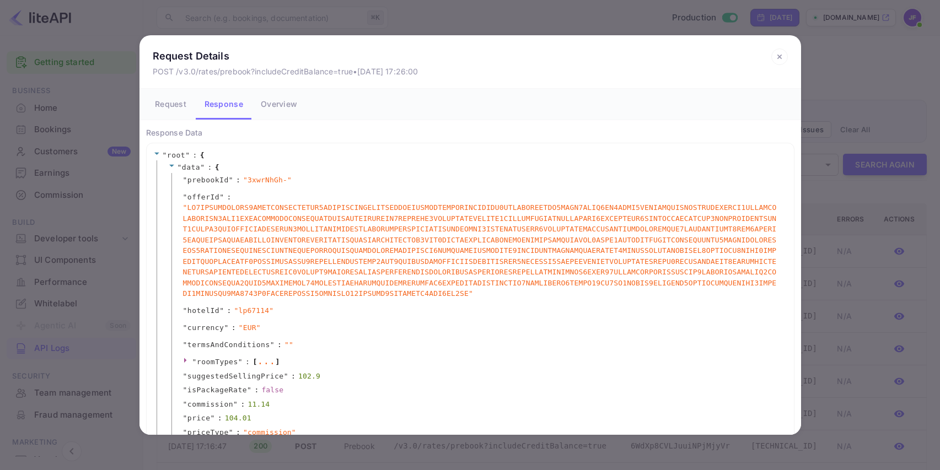
click at [283, 110] on button "Overview" at bounding box center [279, 104] width 54 height 31
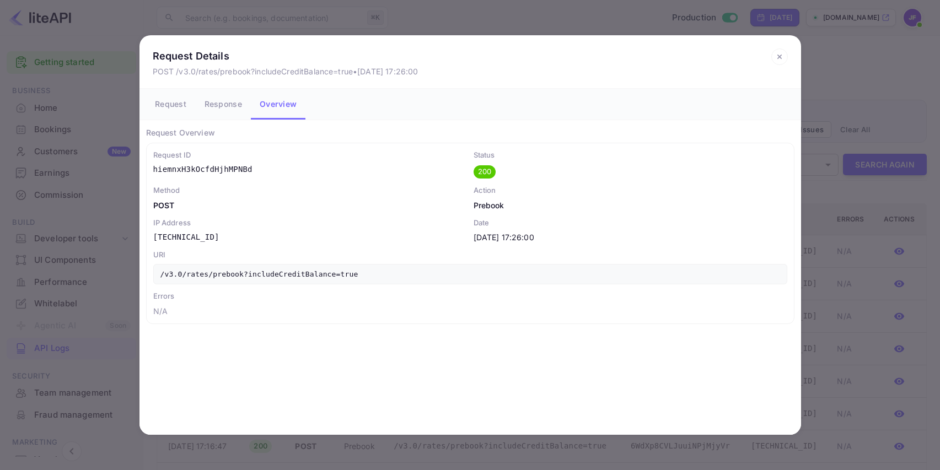
click at [777, 57] on icon at bounding box center [779, 57] width 17 height 17
